Goal: Feedback & Contribution: Leave review/rating

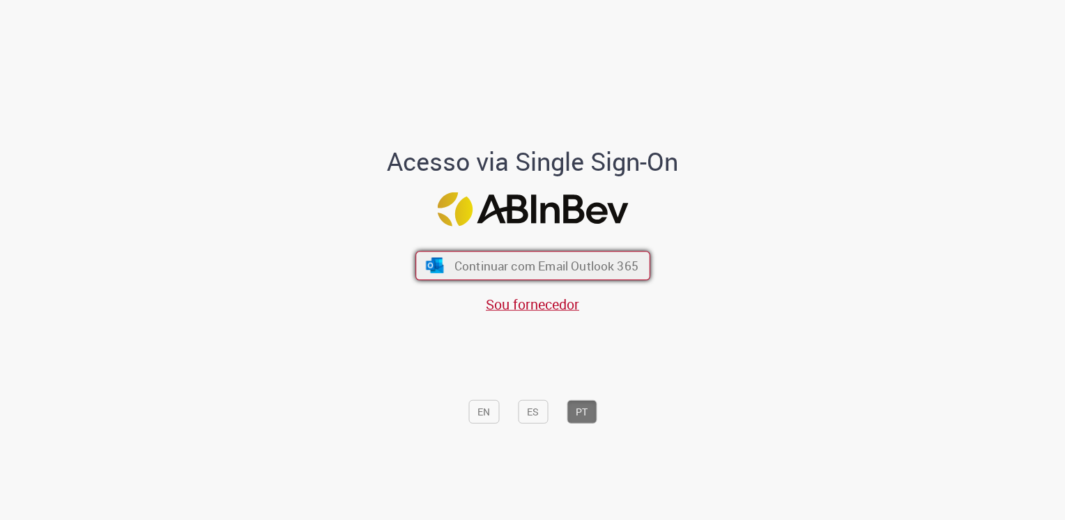
click at [527, 278] on button "Continuar com Email Outlook 365" at bounding box center [532, 265] width 235 height 29
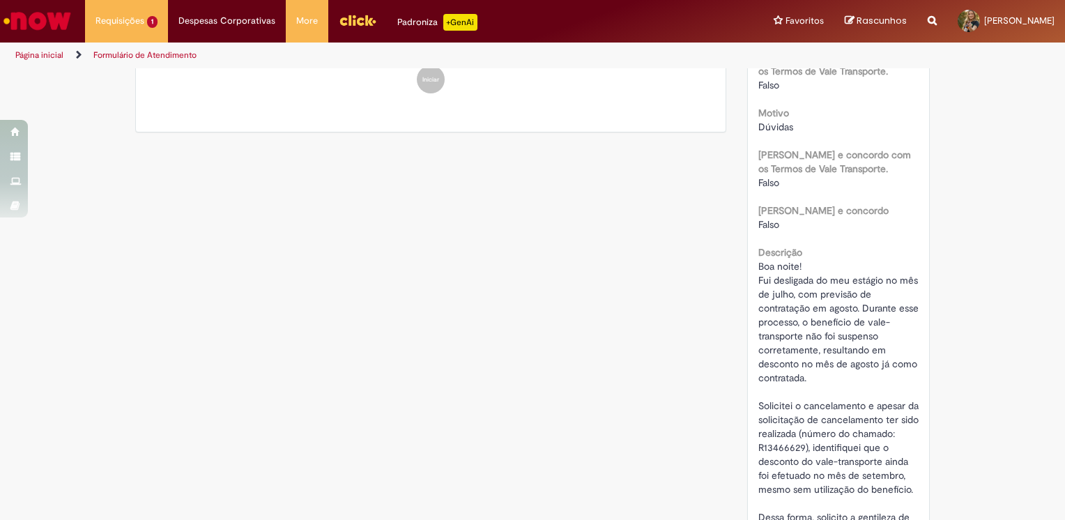
scroll to position [70, 0]
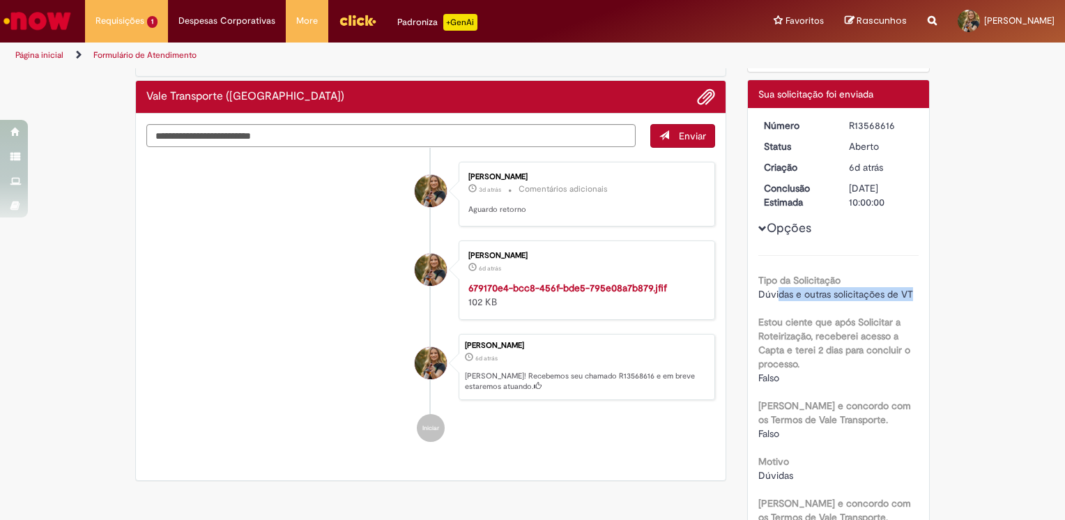
drag, startPoint x: 772, startPoint y: 293, endPoint x: 912, endPoint y: 289, distance: 140.1
click at [912, 289] on div "Dúvidas e outras solicitações de VT" at bounding box center [838, 294] width 161 height 14
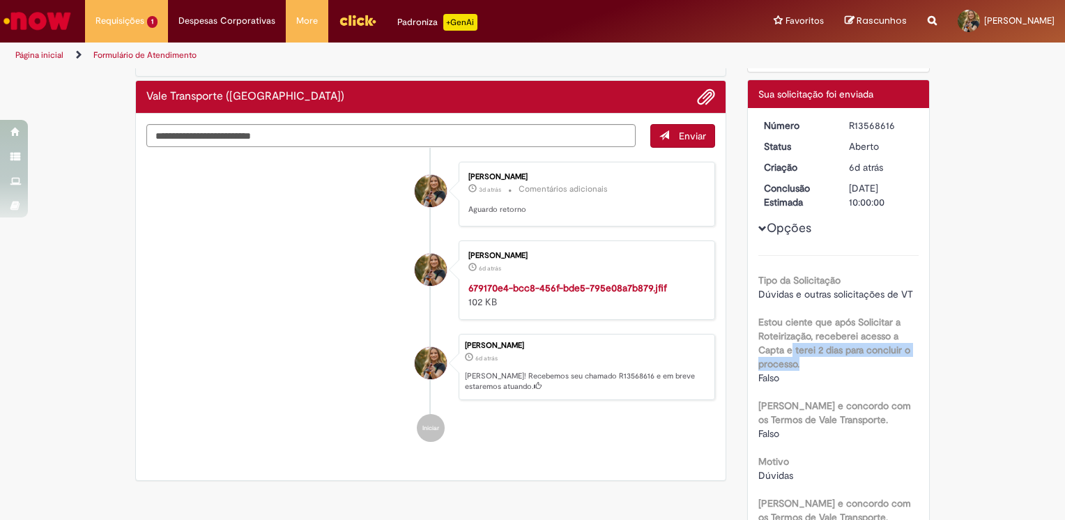
drag, startPoint x: 787, startPoint y: 342, endPoint x: 798, endPoint y: 369, distance: 29.6
click at [798, 369] on label "Estou ciente que após Solicitar a Roteirização, receberei acesso a Capta e tere…" at bounding box center [838, 343] width 161 height 56
drag, startPoint x: 798, startPoint y: 369, endPoint x: 812, endPoint y: 372, distance: 13.5
click at [812, 372] on div "Falso" at bounding box center [838, 378] width 161 height 14
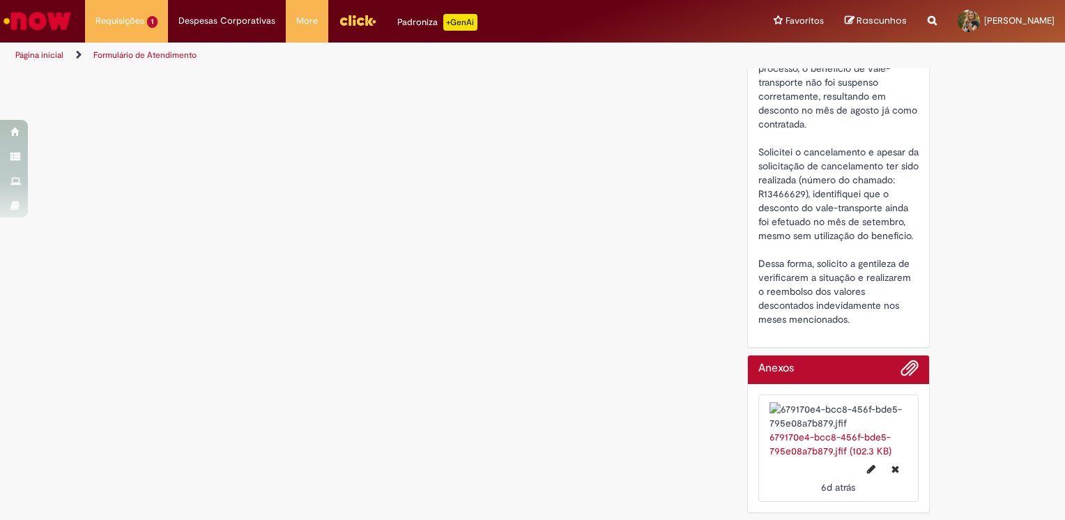
scroll to position [733, 0]
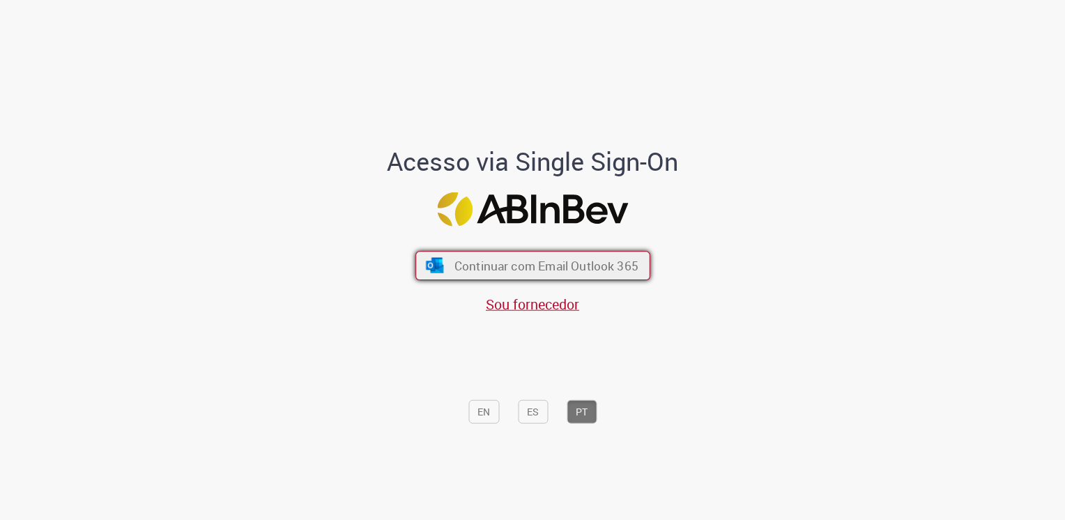
click at [530, 272] on span "Continuar com Email Outlook 365" at bounding box center [546, 265] width 184 height 16
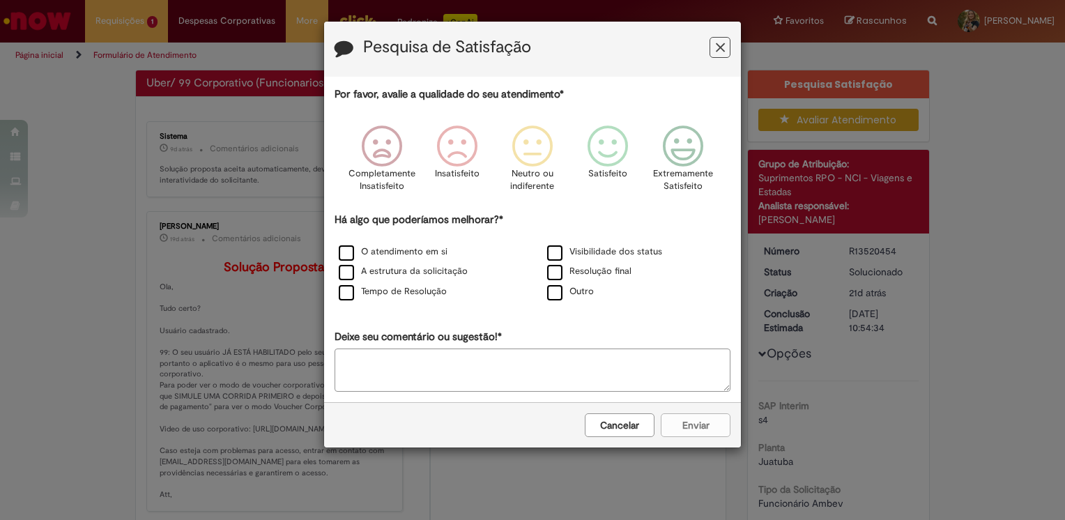
click at [726, 49] on button "Feedback" at bounding box center [719, 47] width 21 height 21
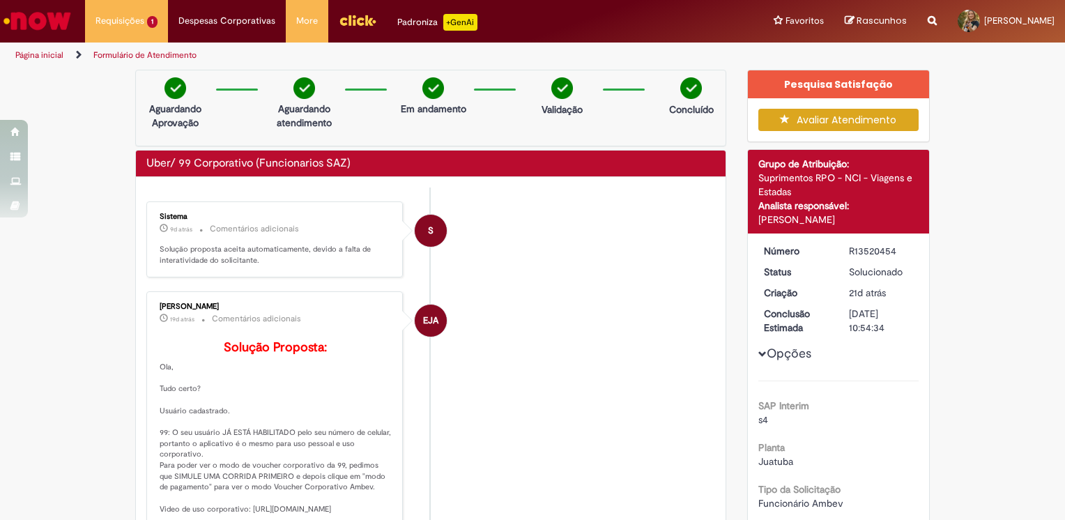
click at [810, 121] on button "Avaliar Atendimento" at bounding box center [838, 120] width 161 height 22
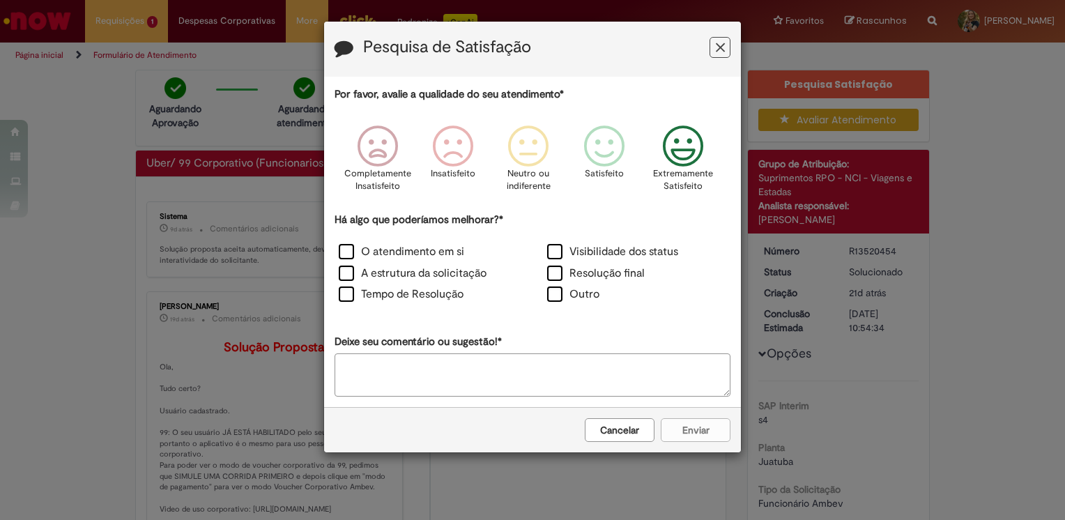
click at [681, 153] on icon "Feedback" at bounding box center [683, 146] width 52 height 42
click at [438, 255] on label "O atendimento em si" at bounding box center [401, 252] width 125 height 16
click at [692, 423] on button "Enviar" at bounding box center [695, 430] width 70 height 24
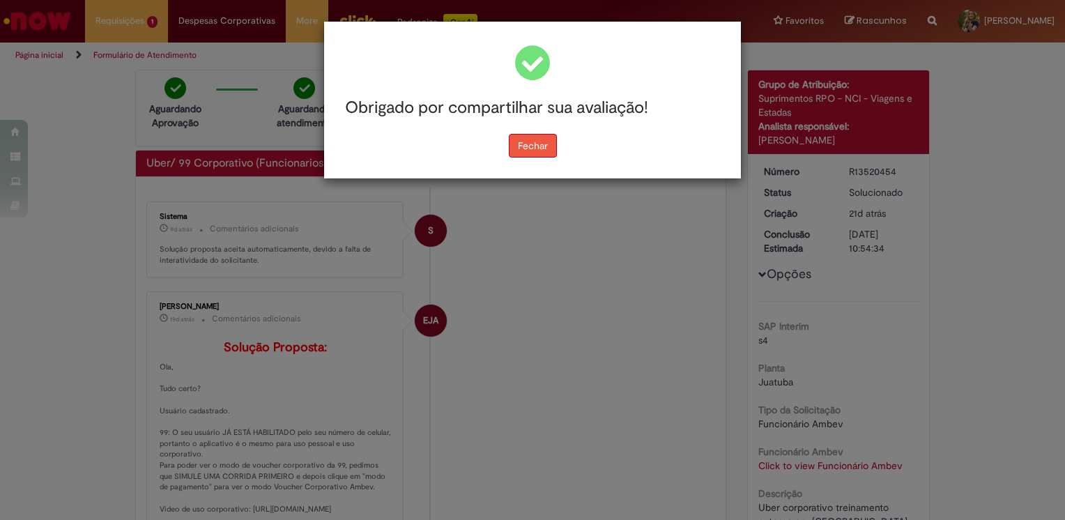
click at [535, 145] on button "Fechar" at bounding box center [533, 146] width 48 height 24
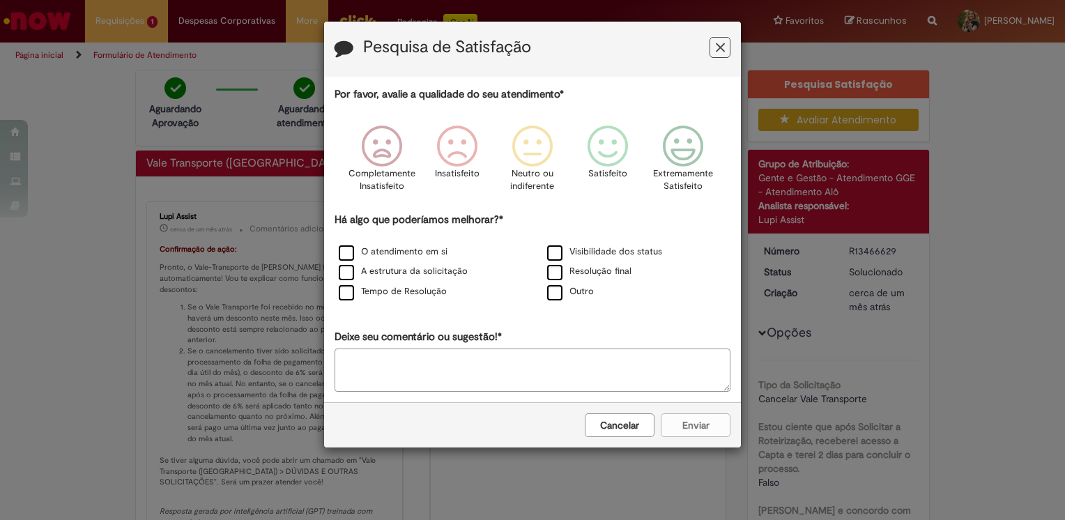
click at [718, 43] on icon "Feedback" at bounding box center [720, 47] width 9 height 15
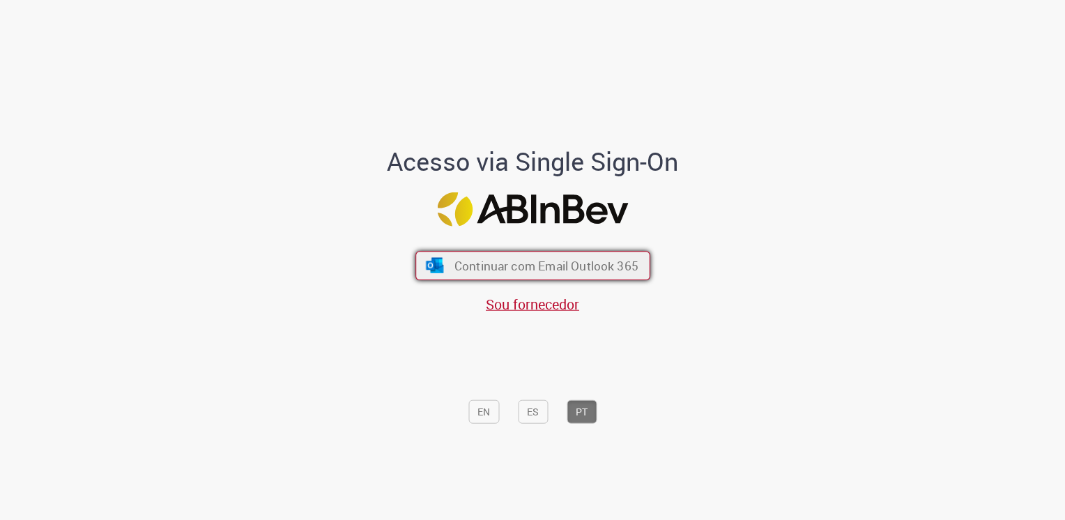
click at [610, 273] on span "Continuar com Email Outlook 365" at bounding box center [546, 265] width 184 height 16
click at [488, 252] on button "Continuar com Email Outlook 365" at bounding box center [532, 265] width 235 height 29
click at [447, 280] on button "Continuar com Email Outlook 365" at bounding box center [532, 265] width 235 height 29
